Goal: Transaction & Acquisition: Purchase product/service

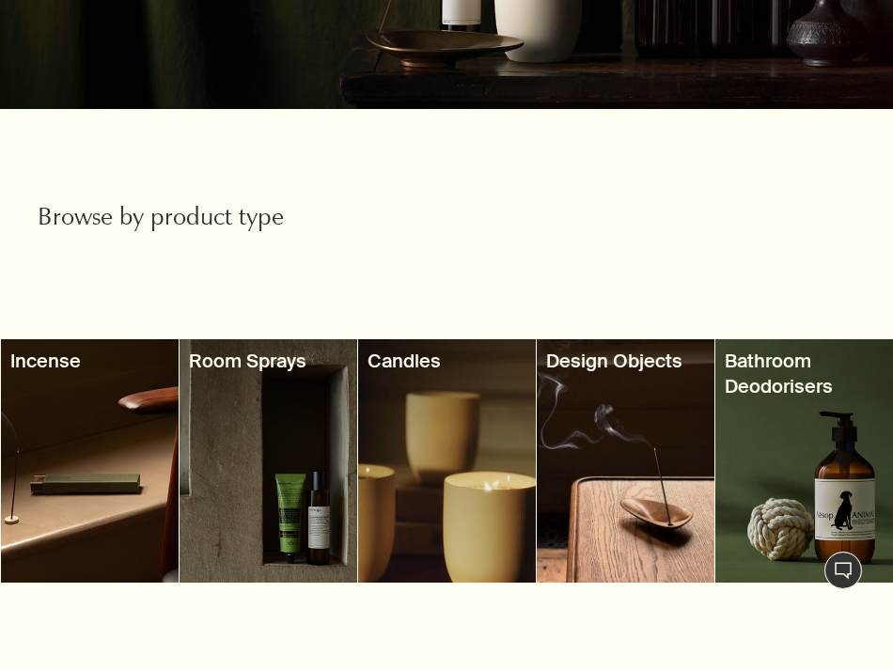
scroll to position [503, 0]
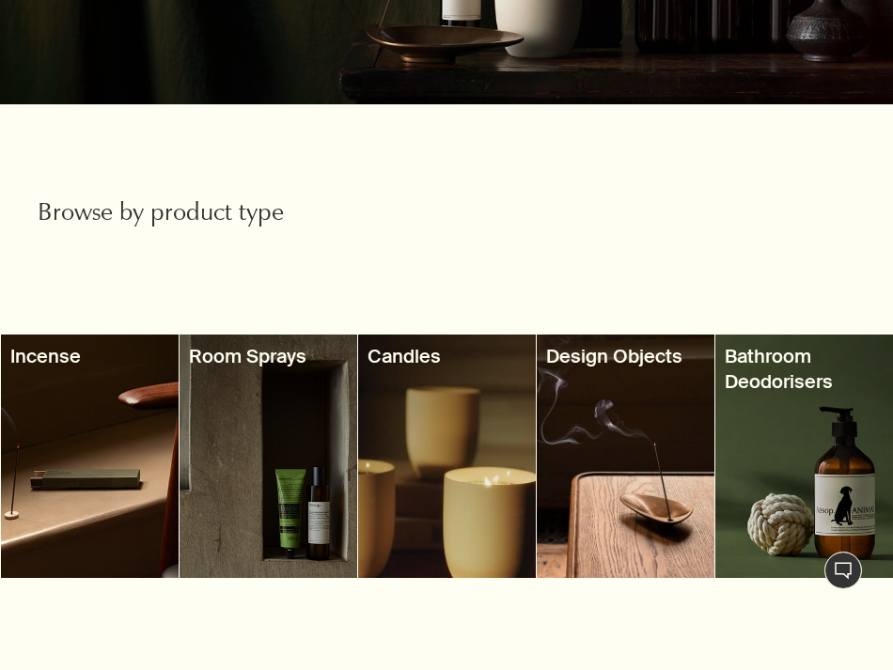
click at [105, 390] on div at bounding box center [90, 456] width 178 height 243
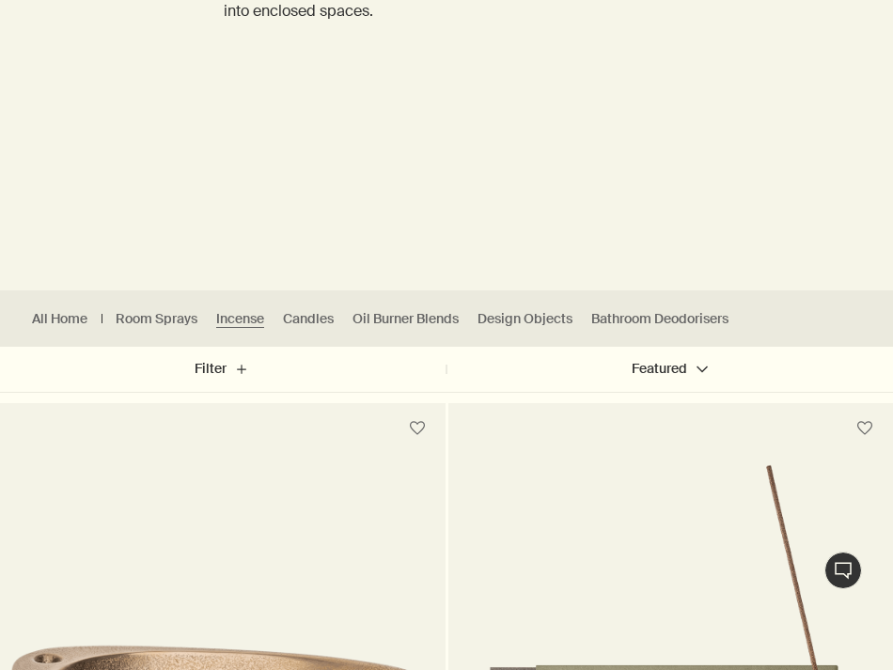
scroll to position [400, 0]
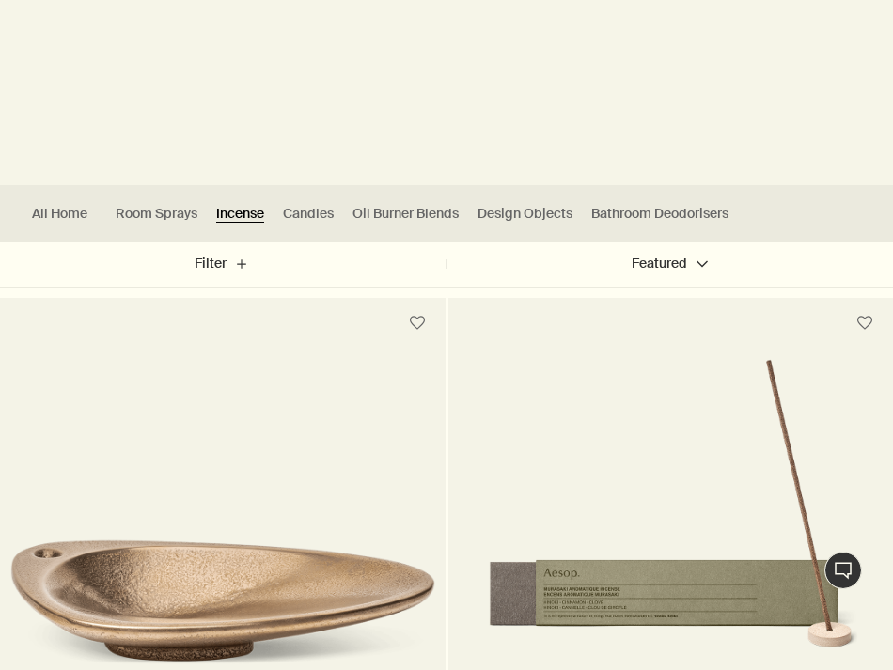
click at [243, 219] on link "Incense" at bounding box center [240, 214] width 48 height 18
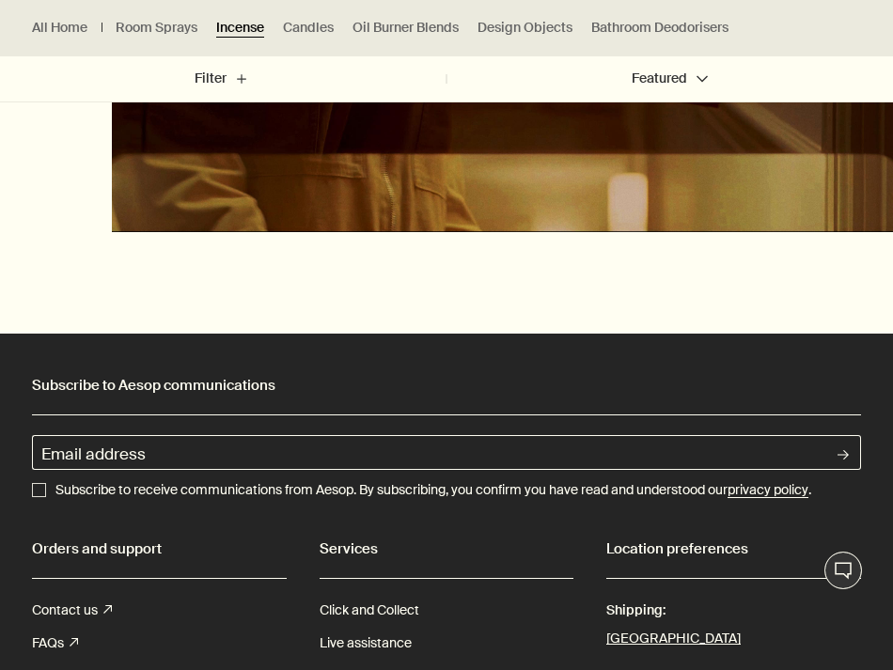
scroll to position [2606, 0]
